Goal: Check status

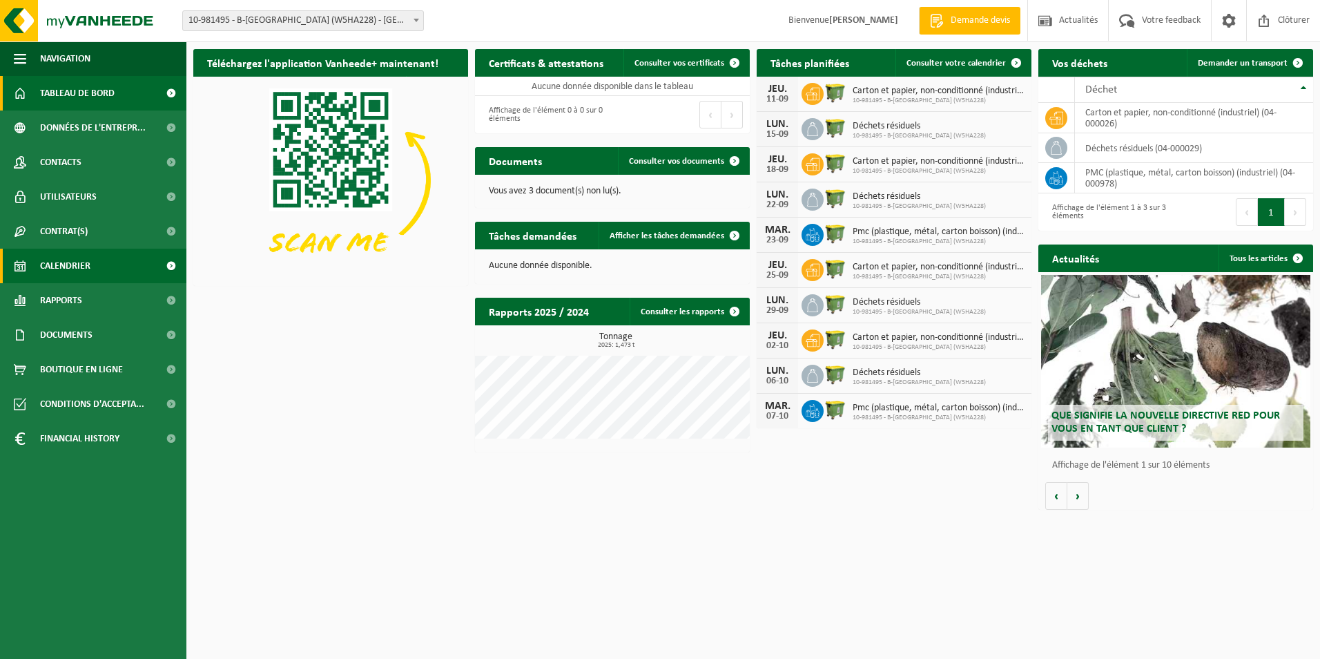
click at [102, 268] on link "Calendrier" at bounding box center [93, 266] width 186 height 35
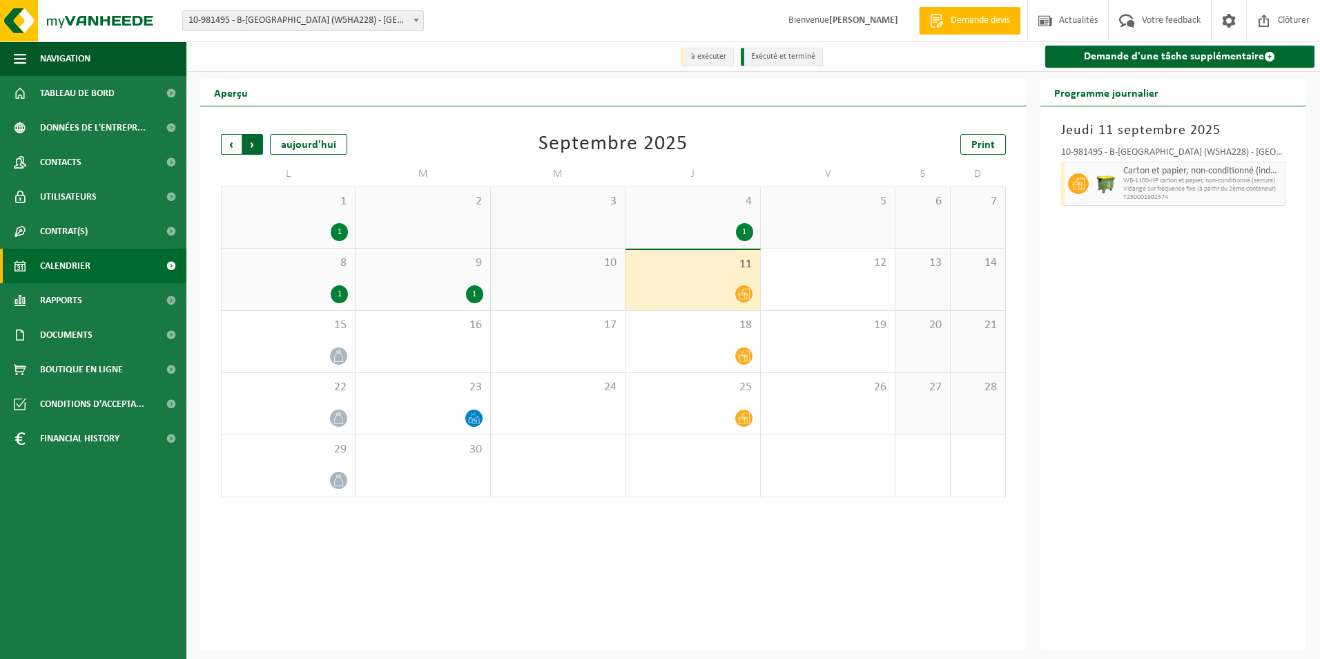
click at [234, 140] on span "Précédent" at bounding box center [231, 144] width 21 height 21
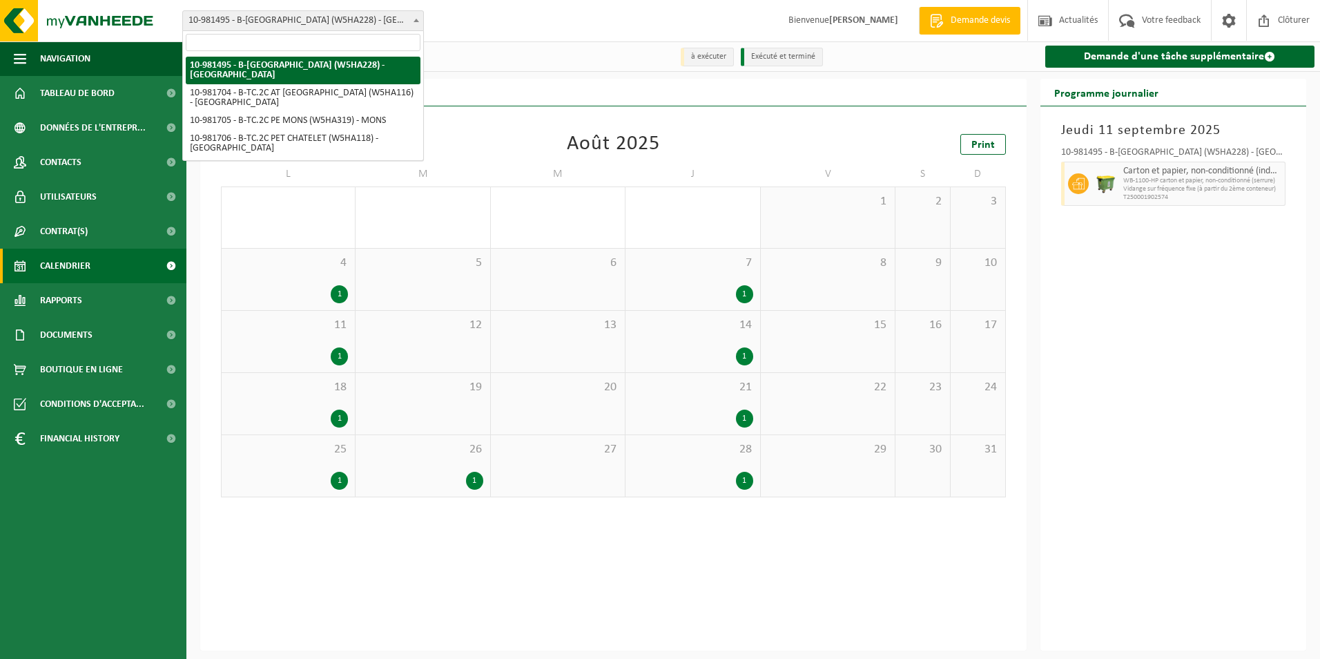
click at [414, 21] on b at bounding box center [417, 20] width 6 height 3
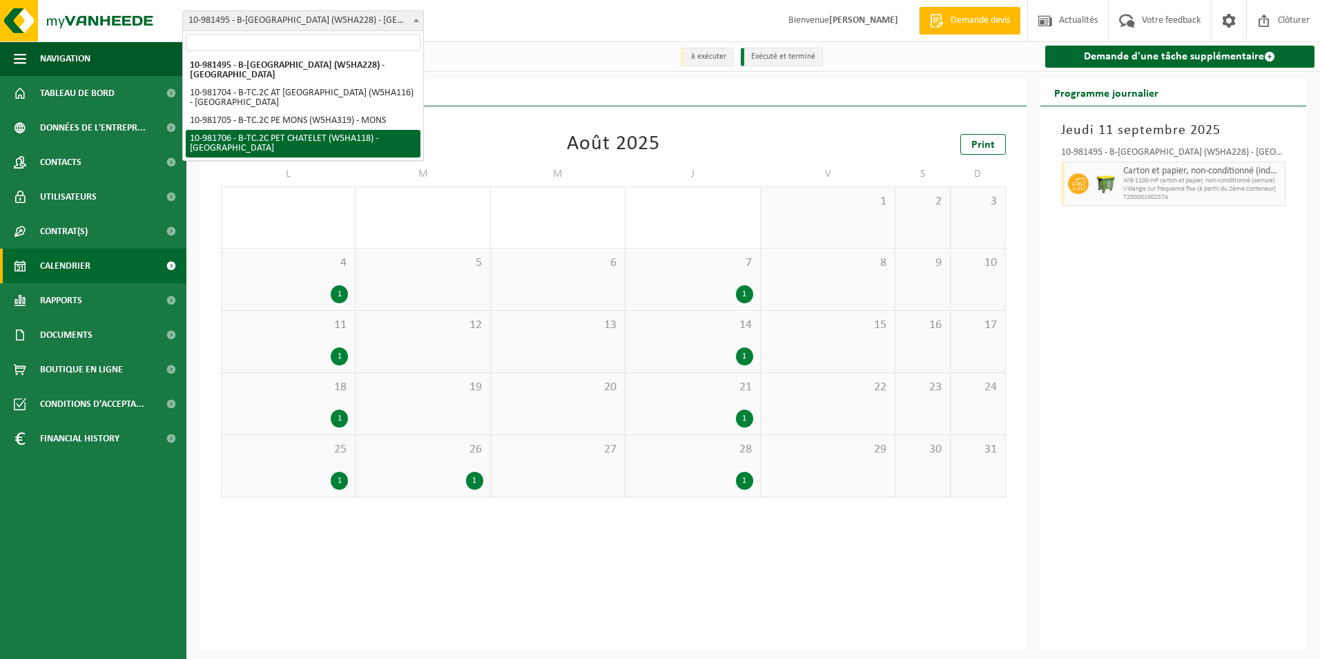
select select "162142"
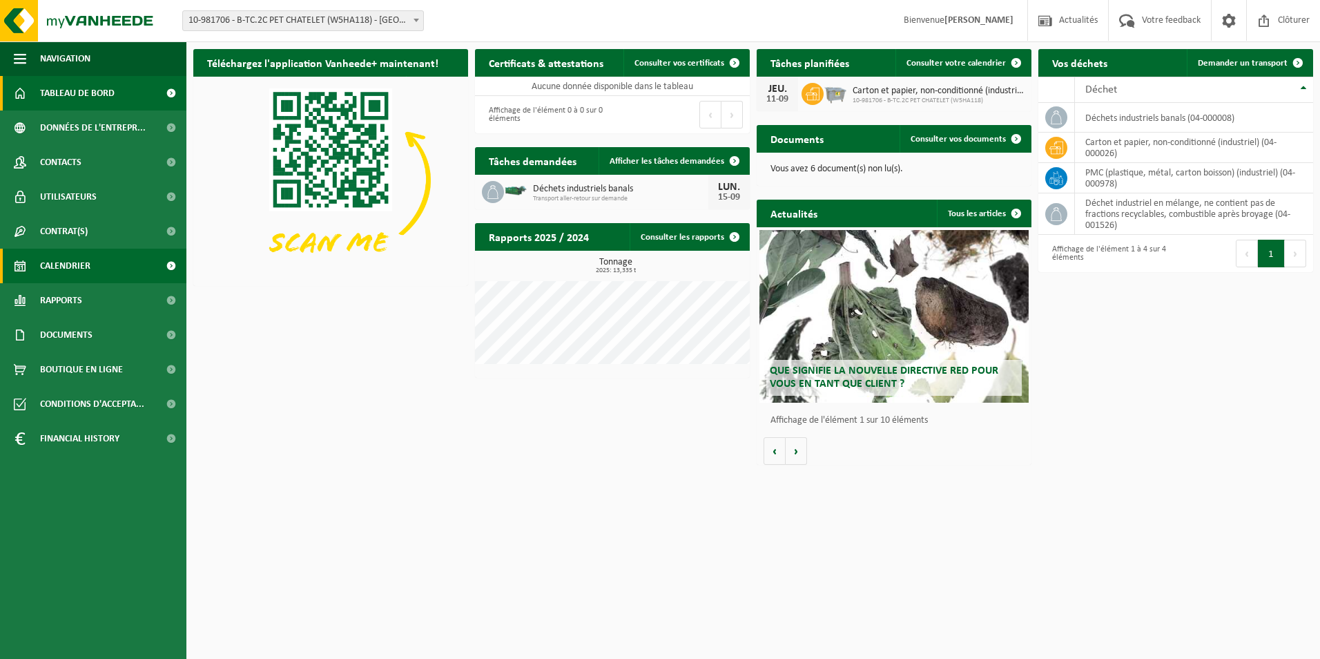
click at [89, 267] on span "Calendrier" at bounding box center [65, 266] width 50 height 35
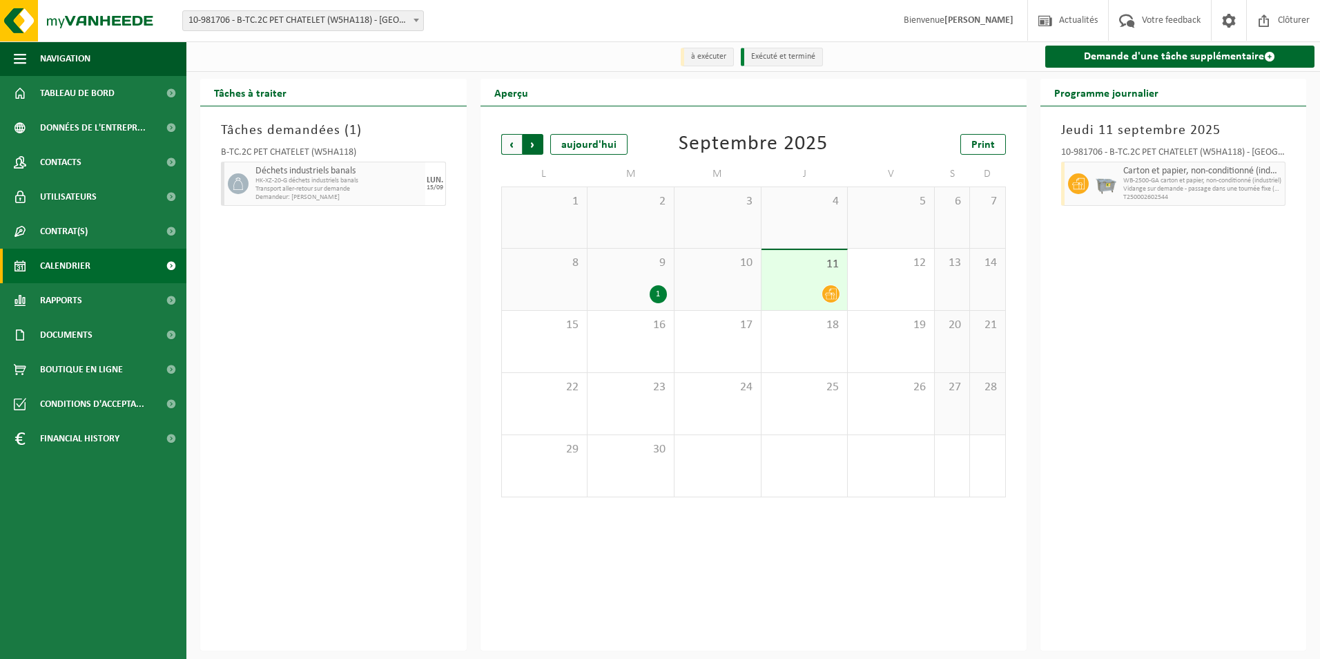
click at [514, 143] on span "Précédent" at bounding box center [511, 144] width 21 height 21
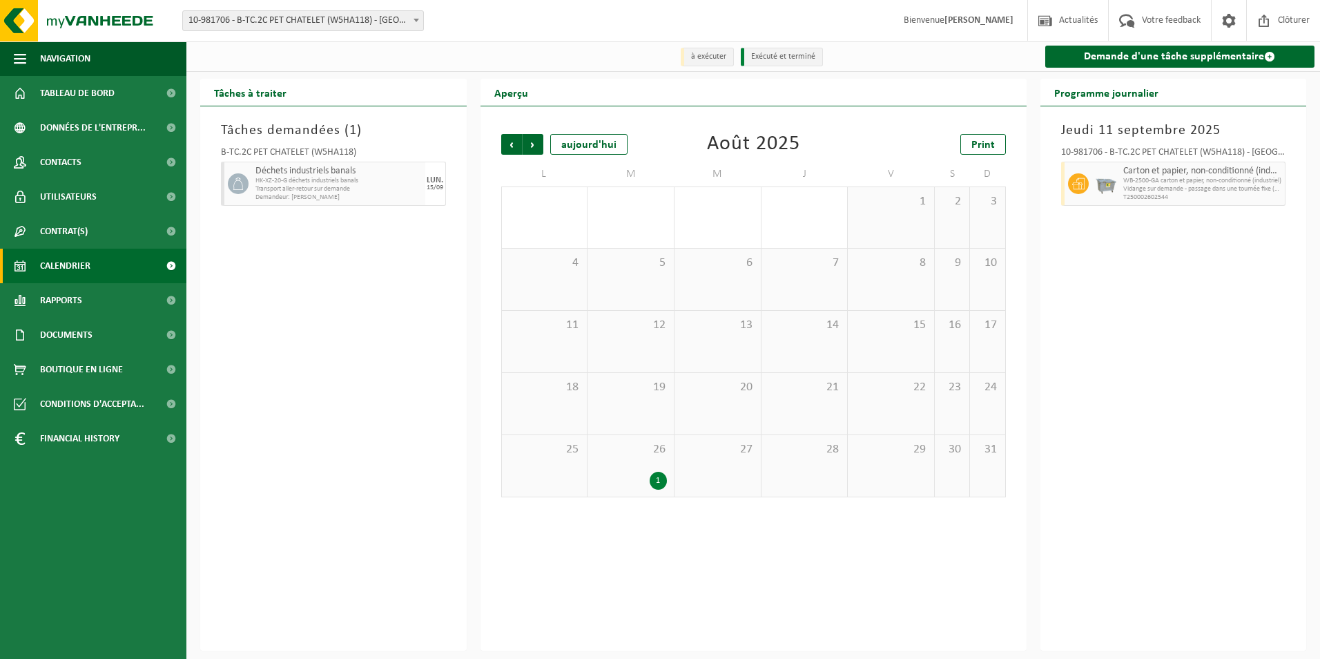
click at [653, 477] on div "1" at bounding box center [658, 481] width 17 height 18
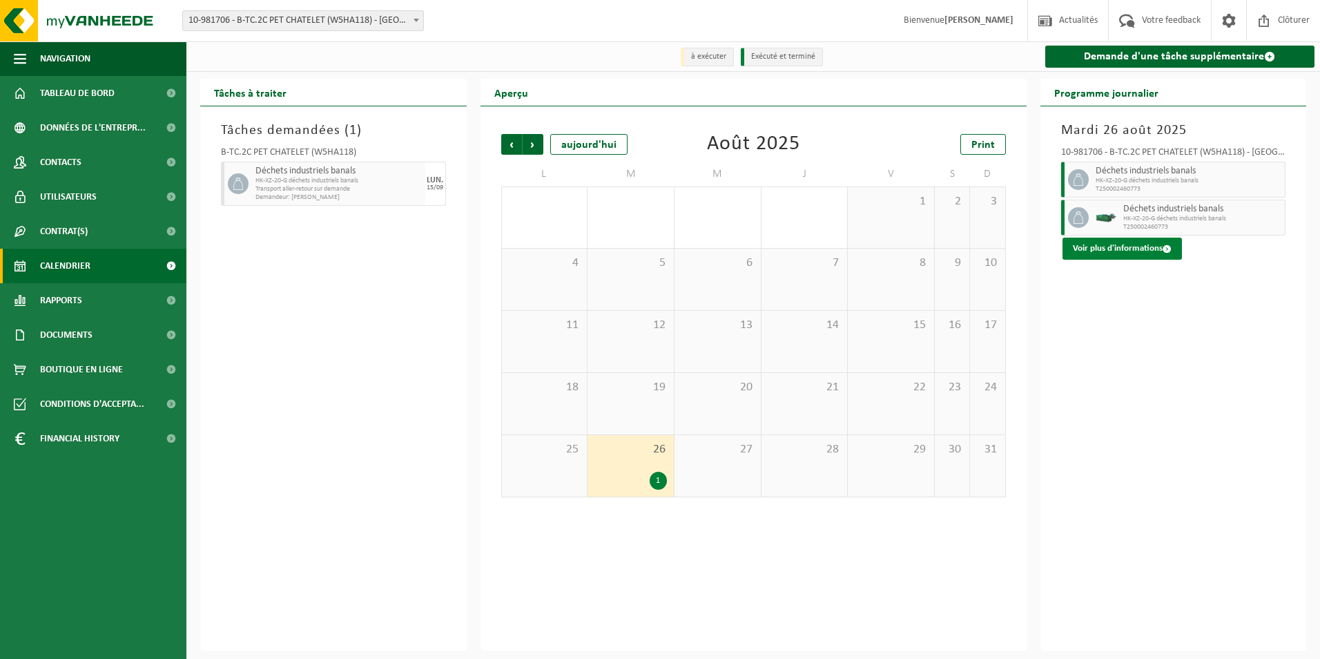
click at [1166, 250] on span at bounding box center [1167, 248] width 9 height 9
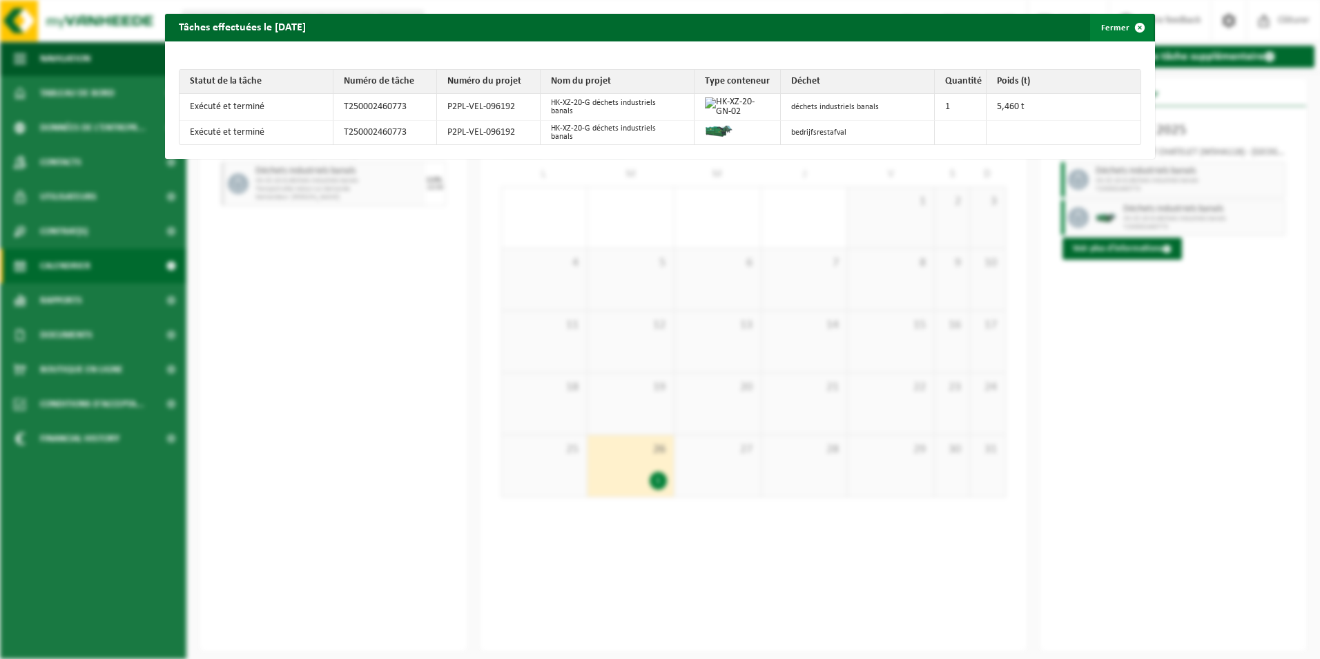
click at [1126, 22] on span "button" at bounding box center [1140, 28] width 28 height 28
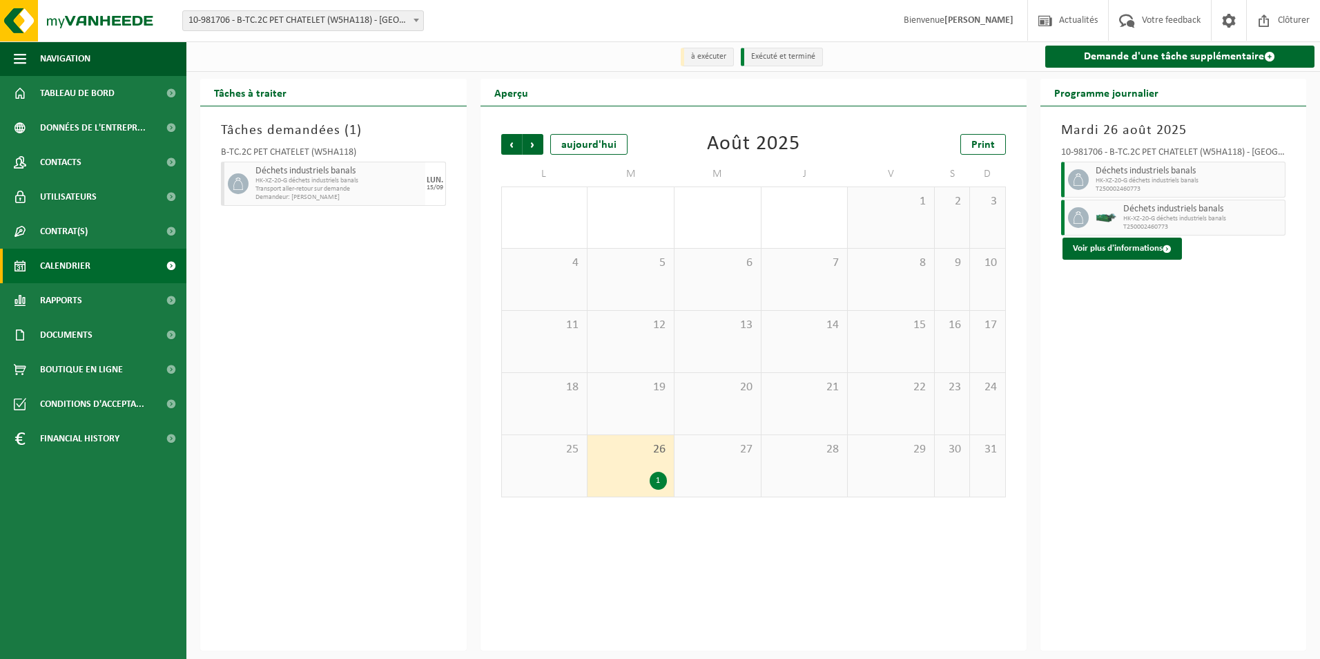
click at [1200, 269] on div "Mardi 26 août 2025 10-981706 - B-TC.2C PET CHATELET (W5HA118) - PONT-DE-LOUP Dé…" at bounding box center [1174, 378] width 267 height 544
click at [415, 21] on b at bounding box center [417, 20] width 6 height 3
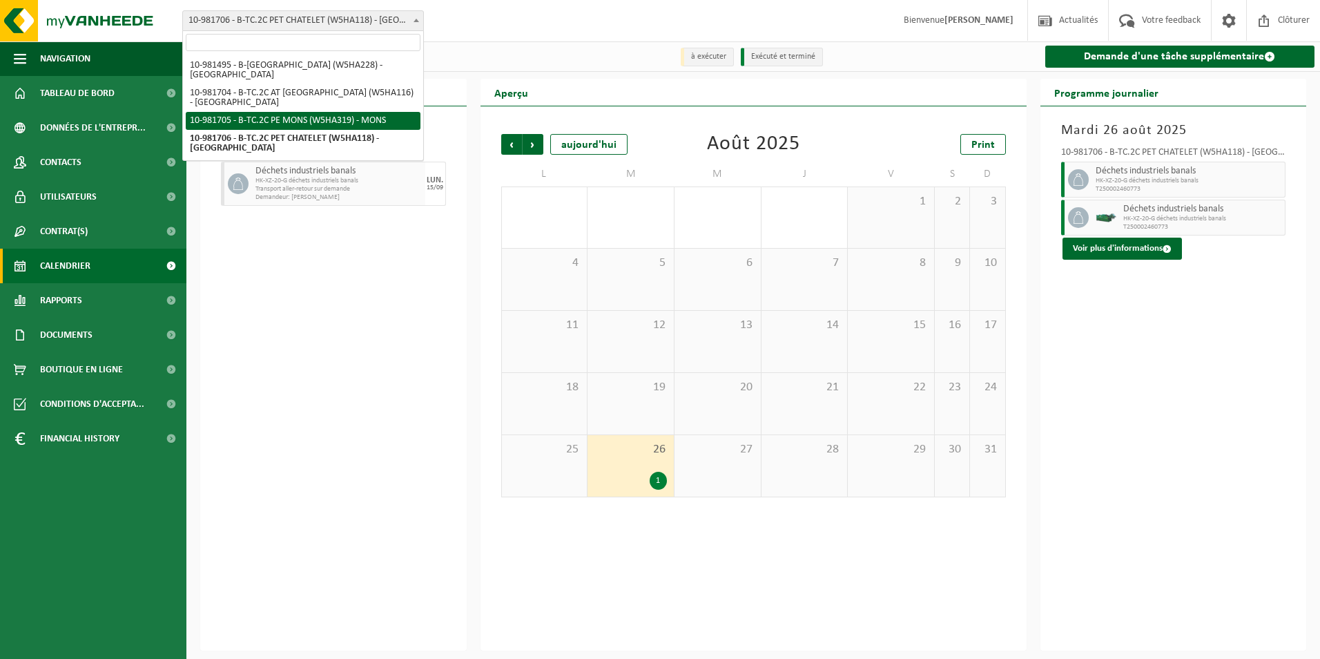
select select "162141"
